Goal: Navigation & Orientation: Find specific page/section

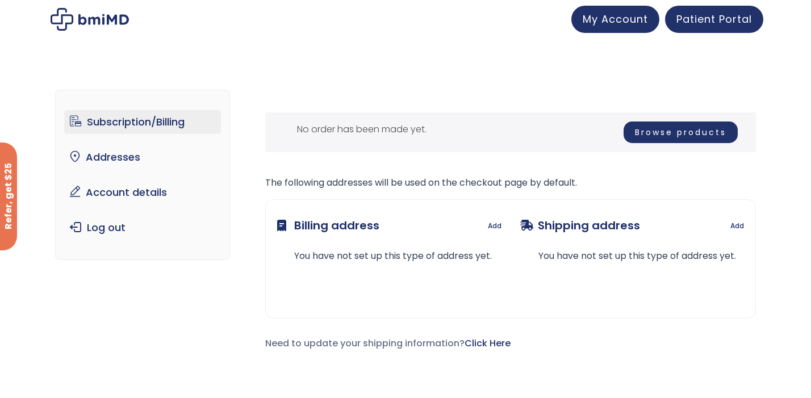
click at [112, 122] on link "Subscription/Billing" at bounding box center [142, 122] width 157 height 24
click at [709, 16] on span "Patient Portal" at bounding box center [714, 17] width 76 height 14
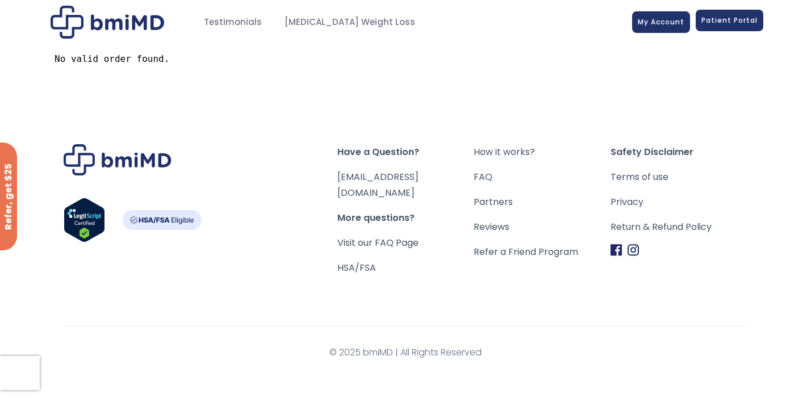
click at [727, 18] on span "Patient Portal" at bounding box center [729, 20] width 56 height 10
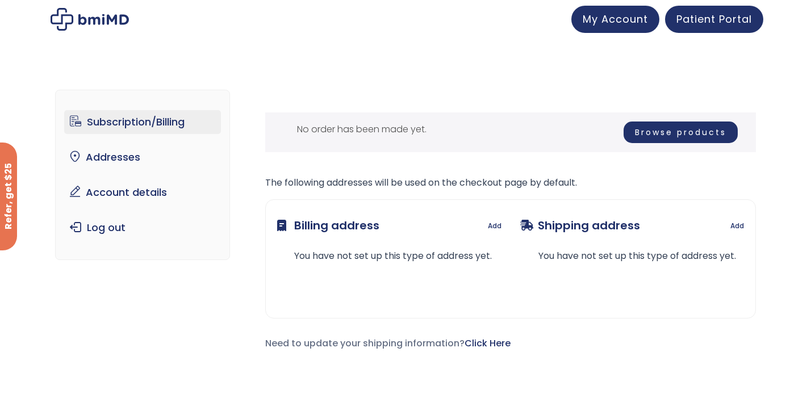
click at [670, 130] on link "Browse products" at bounding box center [681, 133] width 114 height 22
